Goal: Find specific page/section: Locate item on page

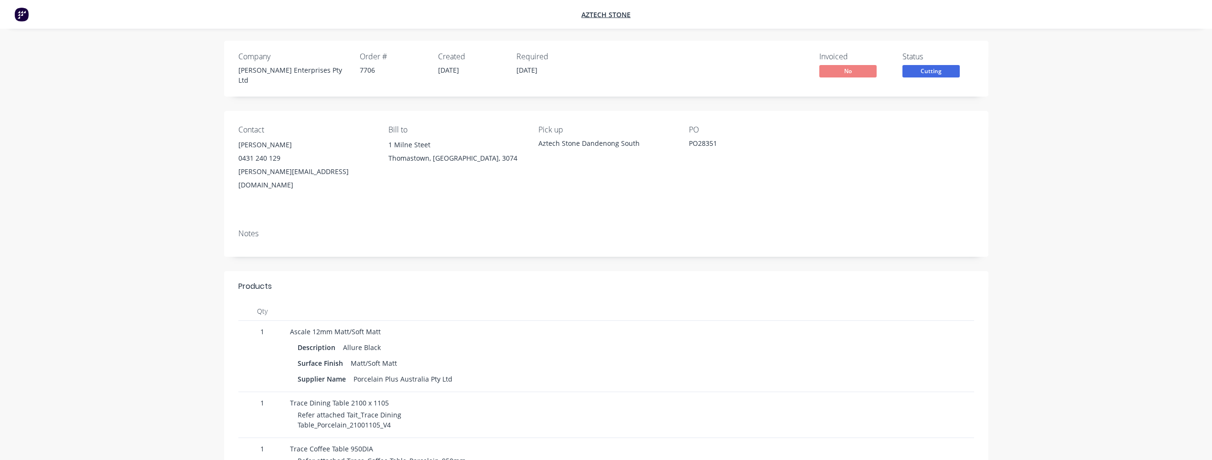
click at [702, 138] on div "PO28351" at bounding box center [748, 144] width 119 height 13
copy div "PO28351"
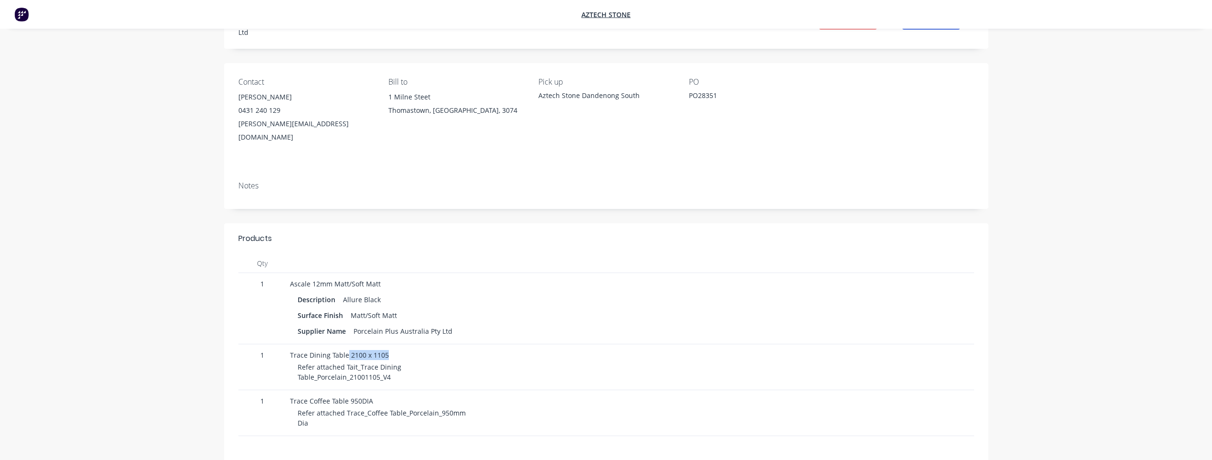
drag, startPoint x: 346, startPoint y: 335, endPoint x: 390, endPoint y: 340, distance: 44.2
click at [390, 350] on div "Trace Dining Table 2100 x 1105" at bounding box center [464, 355] width 348 height 10
drag, startPoint x: 208, startPoint y: 356, endPoint x: 207, endPoint y: 364, distance: 7.7
click at [208, 356] on div "Company [PERSON_NAME] Enterprises Pty Ltd Order # 7706 Created [DATE] Required …" at bounding box center [606, 271] width 836 height 556
drag, startPoint x: 327, startPoint y: 400, endPoint x: 408, endPoint y: 398, distance: 81.7
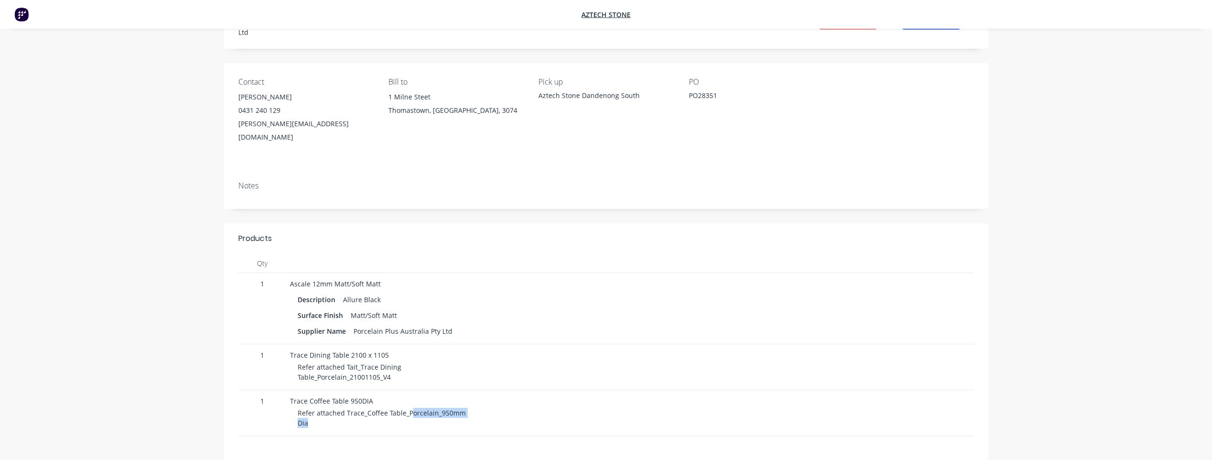
click at [408, 407] on div "Refer attached Trace_Coffee Table_Porcelain_950mm Dia" at bounding box center [468, 417] width 341 height 20
drag, startPoint x: 408, startPoint y: 398, endPoint x: 384, endPoint y: 416, distance: 30.5
click at [384, 416] on div "Trace Coffee Table 950DIA Refer attached Trace_Coffee Table_Porcelain_950mm Dia" at bounding box center [464, 413] width 356 height 46
drag, startPoint x: 342, startPoint y: 279, endPoint x: 375, endPoint y: 280, distance: 33.0
click at [375, 292] on div "Allure Black" at bounding box center [361, 299] width 45 height 14
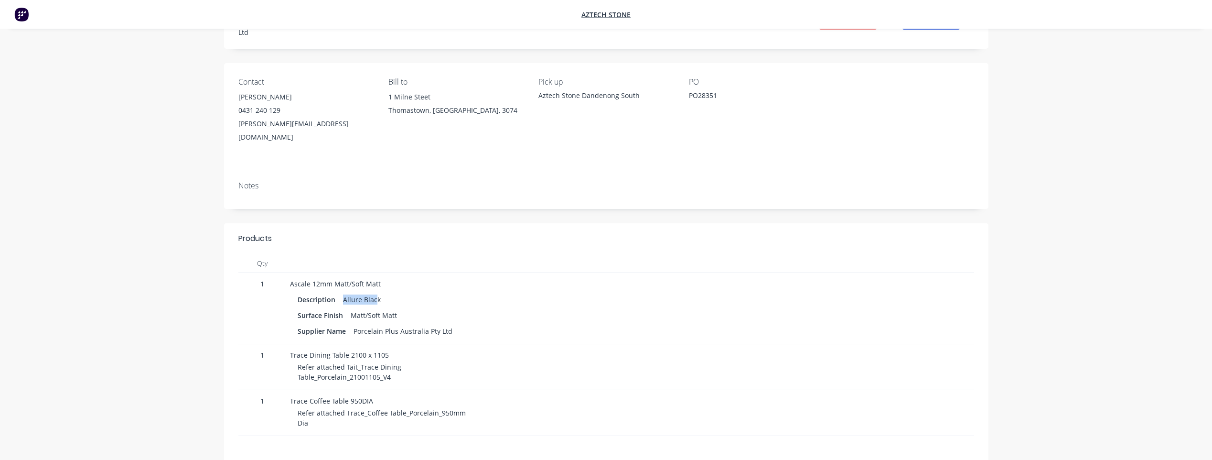
copy div "Allure Blac"
